Goal: Transaction & Acquisition: Download file/media

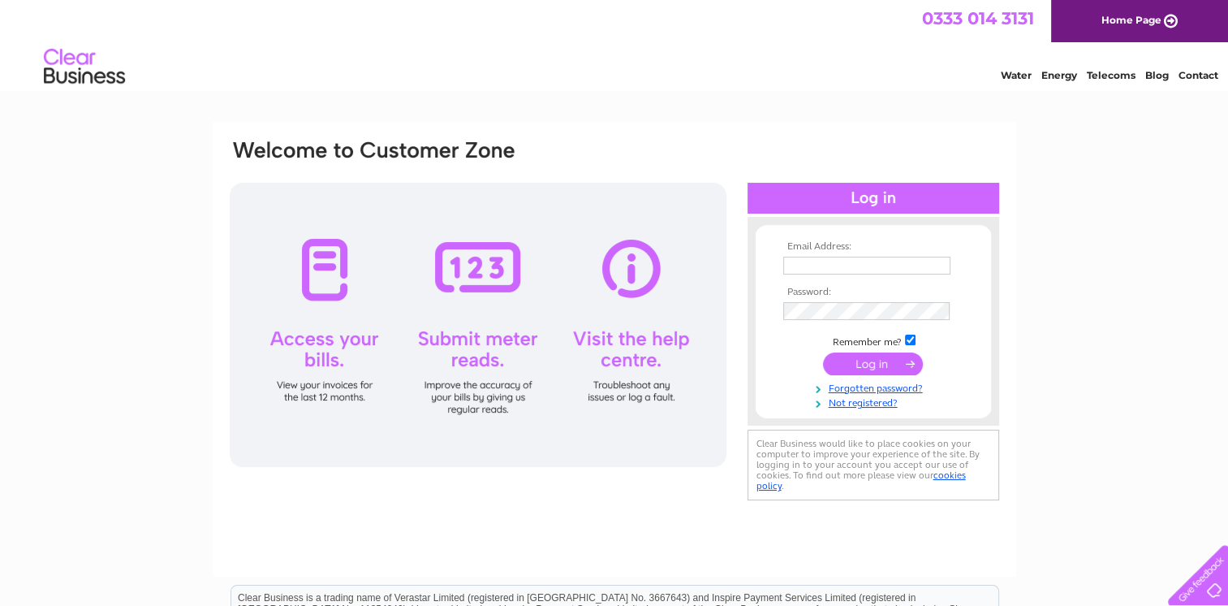
type input "[EMAIL_ADDRESS][PERSON_NAME][DOMAIN_NAME]"
click at [878, 359] on input "submit" at bounding box center [873, 363] width 100 height 23
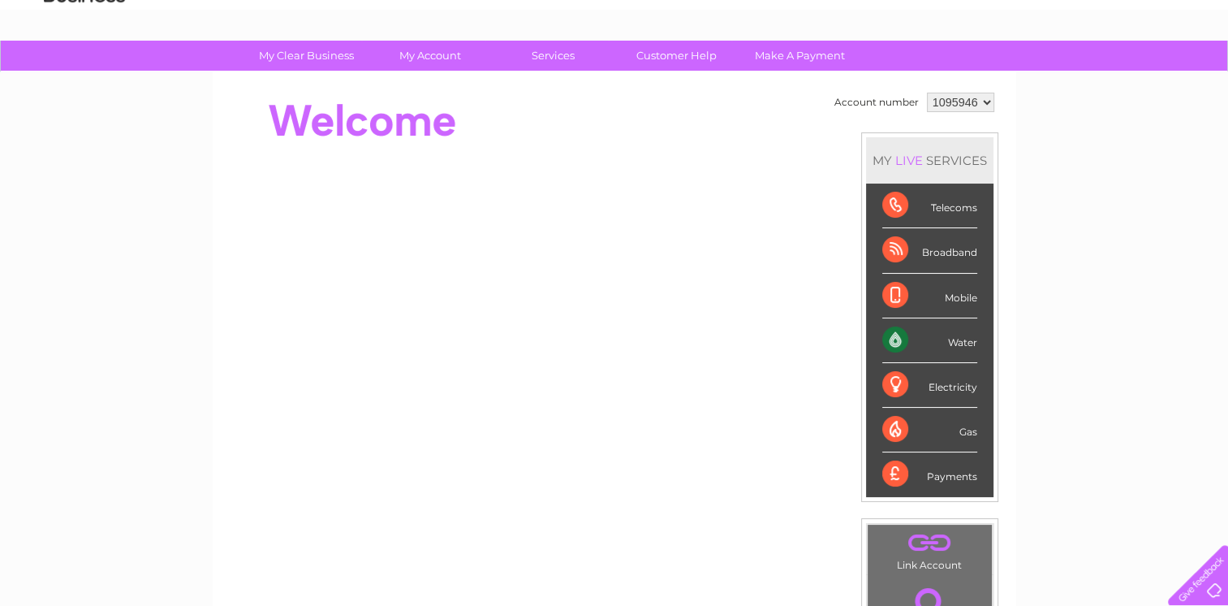
scroll to position [75, 0]
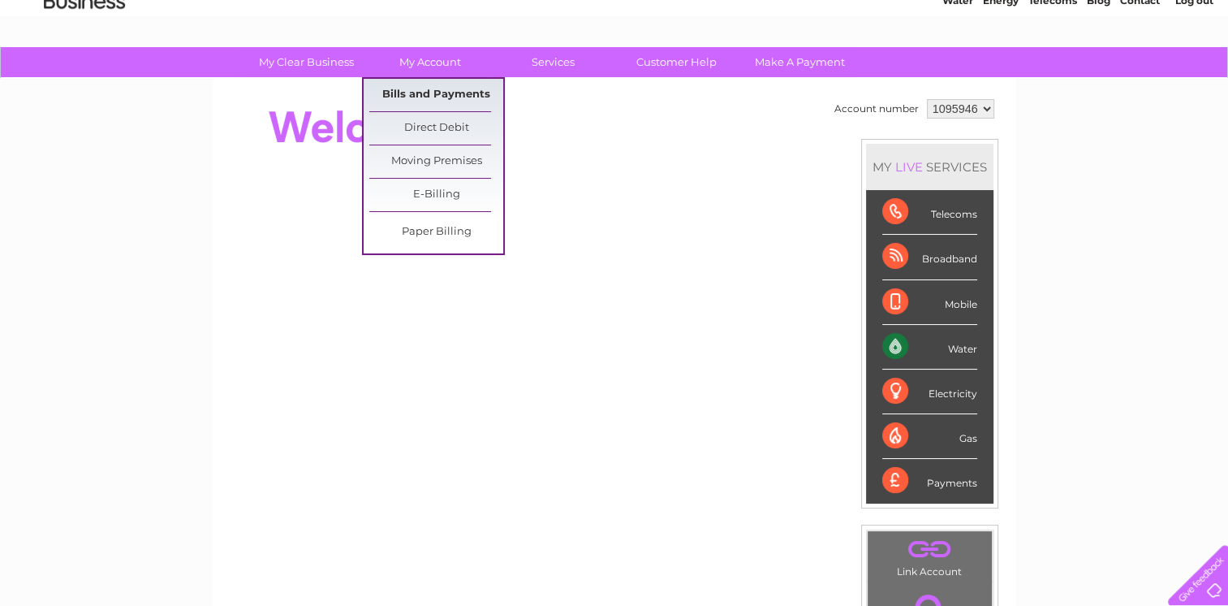
click at [434, 80] on link "Bills and Payments" at bounding box center [436, 95] width 134 height 32
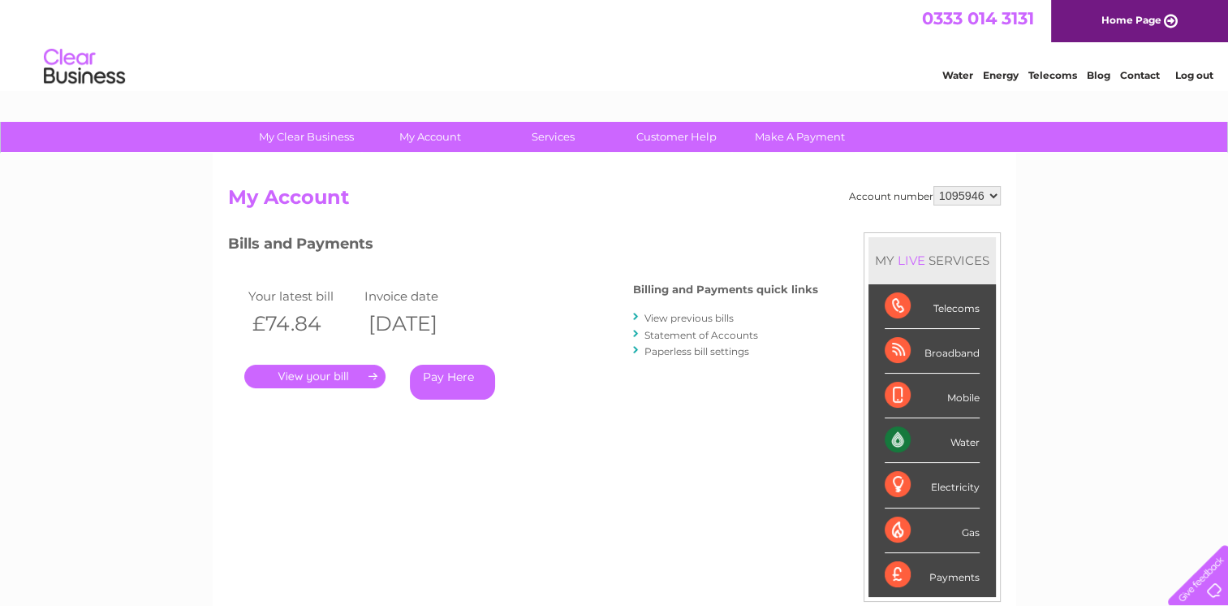
click at [310, 377] on link "." at bounding box center [314, 377] width 141 height 24
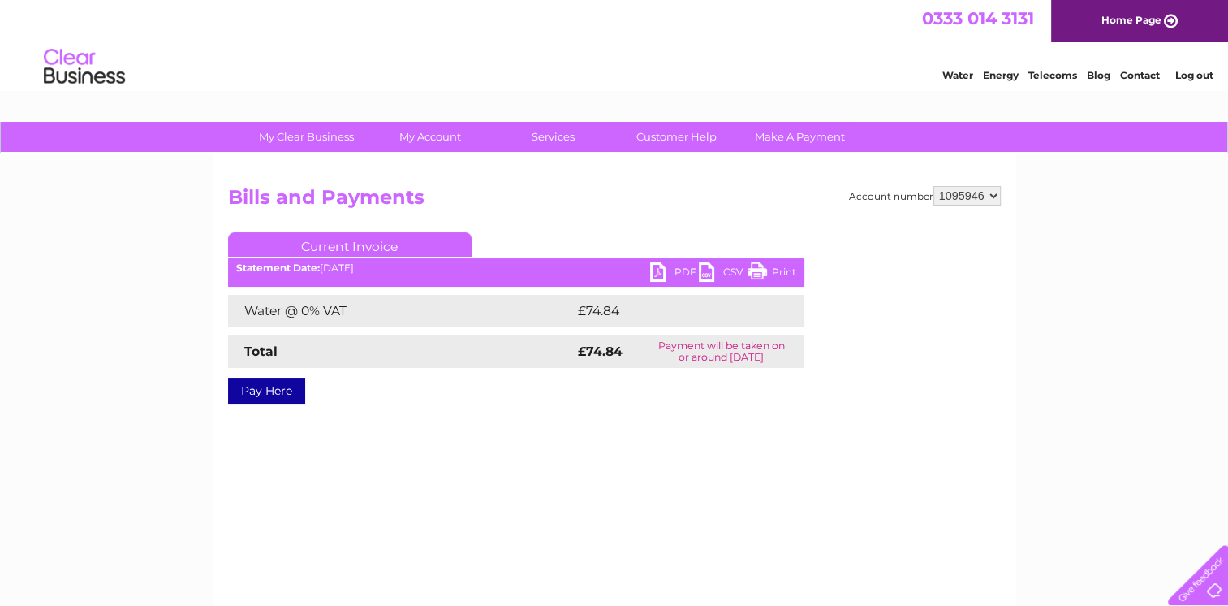
click at [659, 268] on link "PDF" at bounding box center [674, 274] width 49 height 24
